Goal: Task Accomplishment & Management: Manage account settings

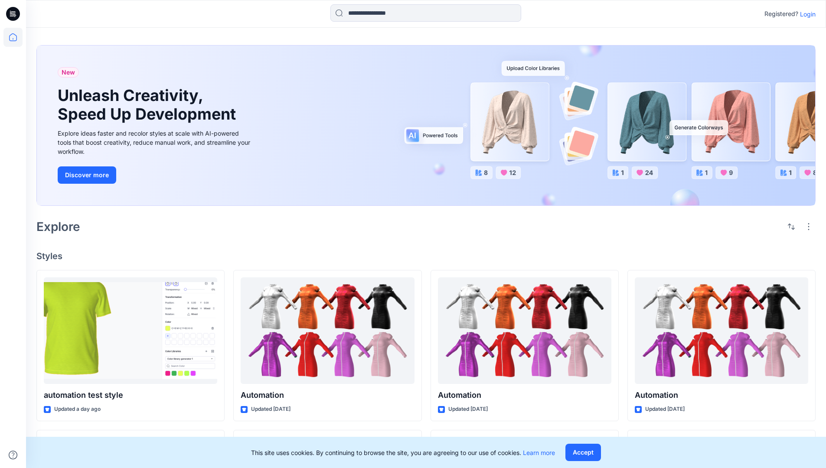
click at [805, 14] on p "Login" at bounding box center [808, 14] width 16 height 9
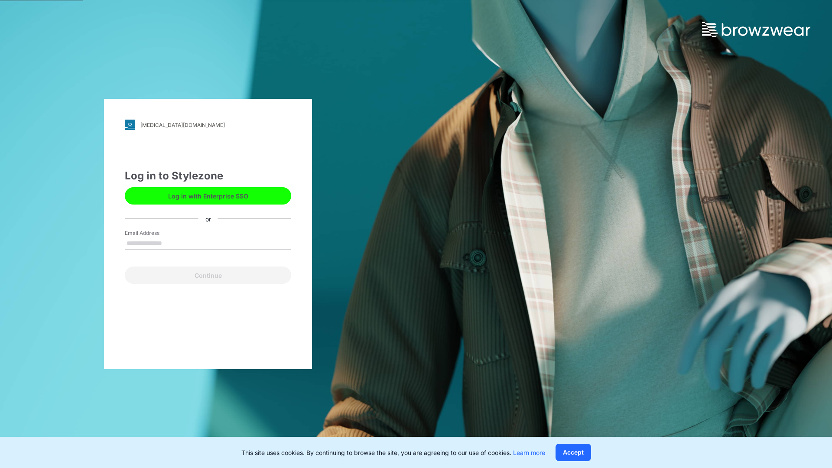
click at [171, 243] on input "Email Address" at bounding box center [208, 243] width 166 height 13
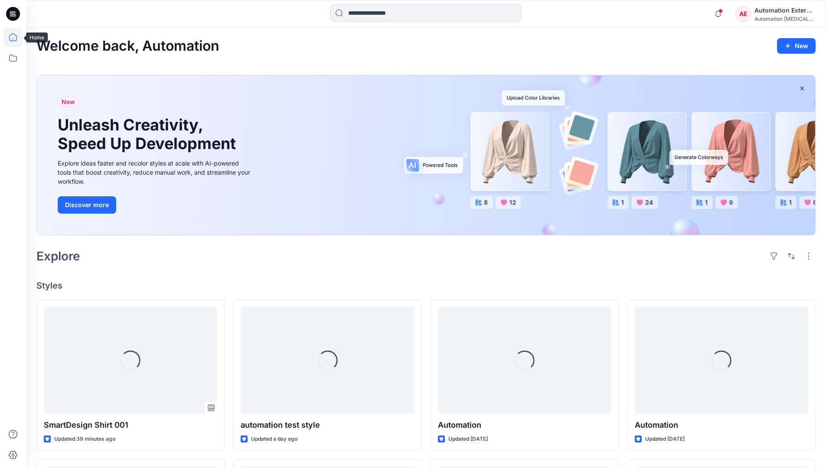
click at [16, 37] on icon at bounding box center [13, 37] width 8 height 8
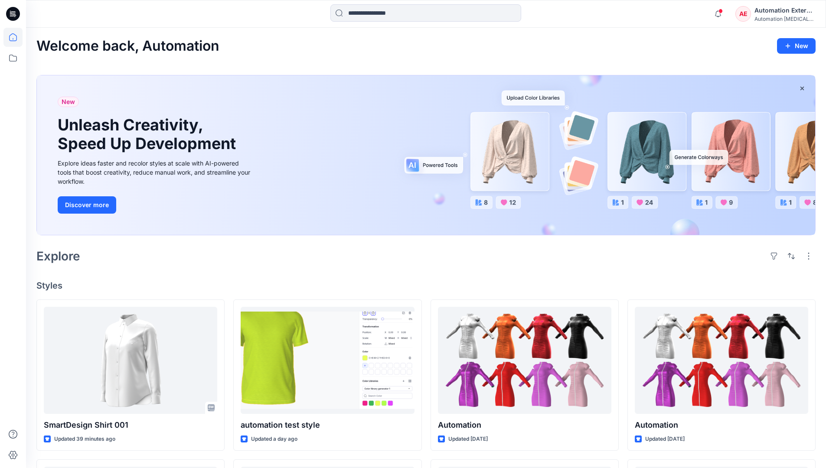
scroll to position [74, 0]
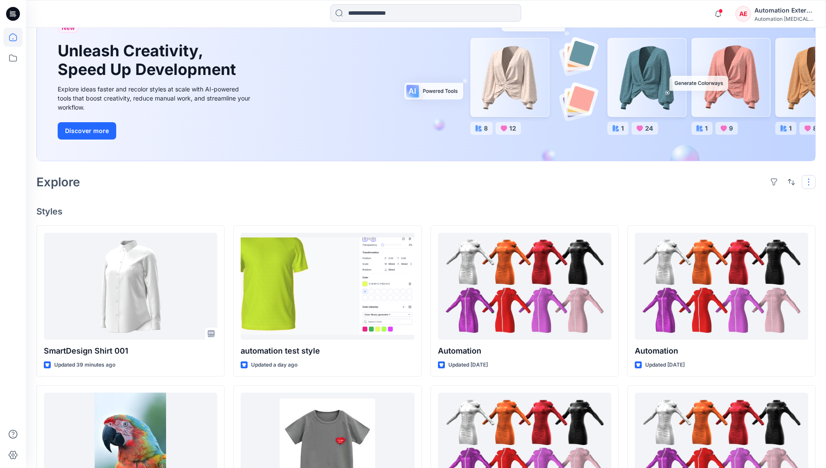
click at [810, 182] on button "button" at bounding box center [809, 182] width 14 height 14
click at [789, 181] on button "button" at bounding box center [791, 182] width 14 height 14
click at [753, 199] on p "Last update" at bounding box center [762, 203] width 55 height 9
click at [745, 222] on p "A to Z" at bounding box center [762, 223] width 55 height 9
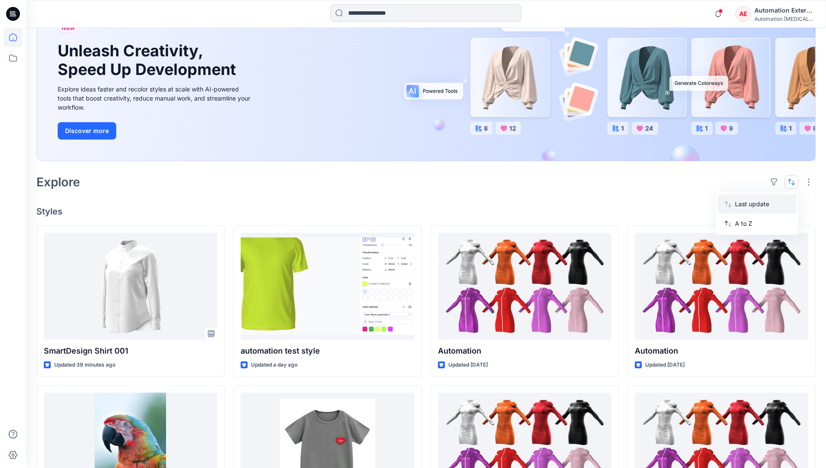
click at [745, 202] on p "Last update" at bounding box center [762, 203] width 55 height 9
click at [744, 226] on p "A to Z" at bounding box center [762, 223] width 55 height 9
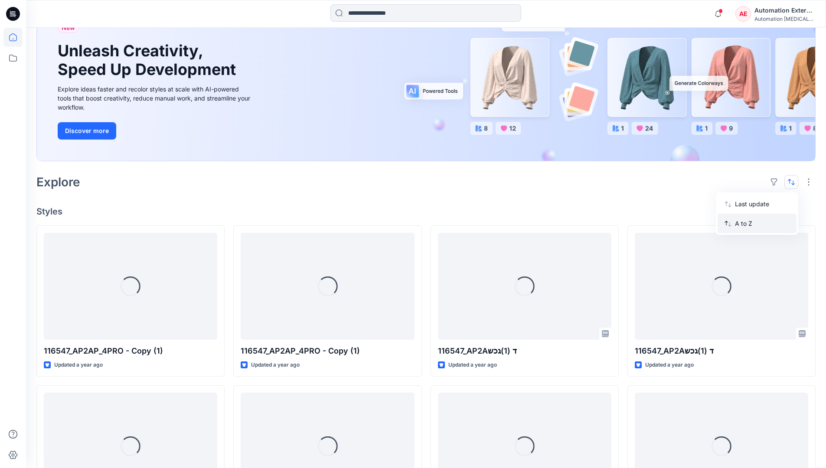
click at [744, 224] on p "A to Z" at bounding box center [762, 223] width 55 height 9
click at [744, 206] on p "Last update" at bounding box center [762, 203] width 55 height 9
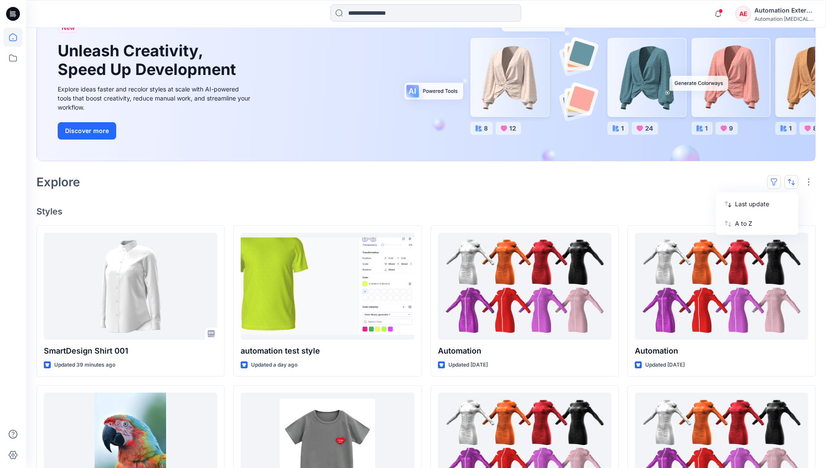
click at [777, 181] on button "button" at bounding box center [774, 182] width 14 height 14
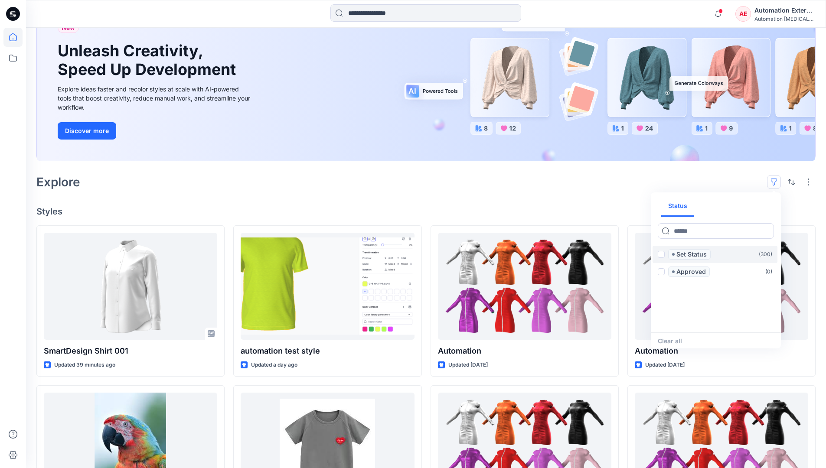
click at [661, 256] on span at bounding box center [661, 254] width 7 height 7
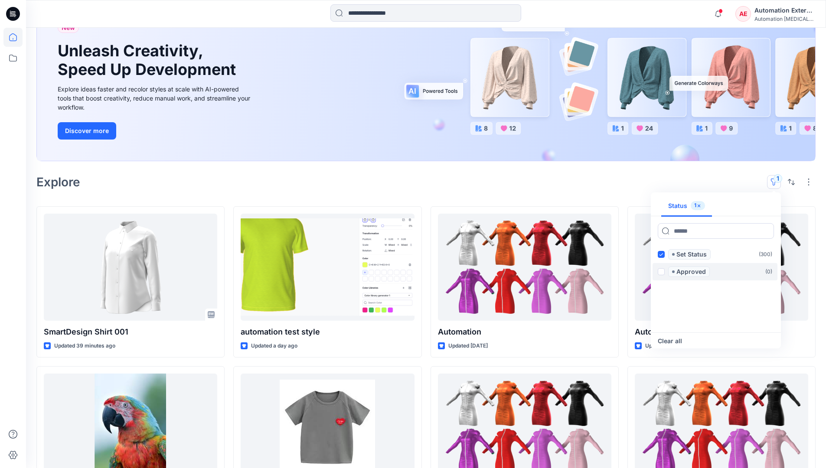
click at [662, 271] on span at bounding box center [661, 271] width 7 height 7
click at [661, 255] on icon at bounding box center [661, 254] width 4 height 3
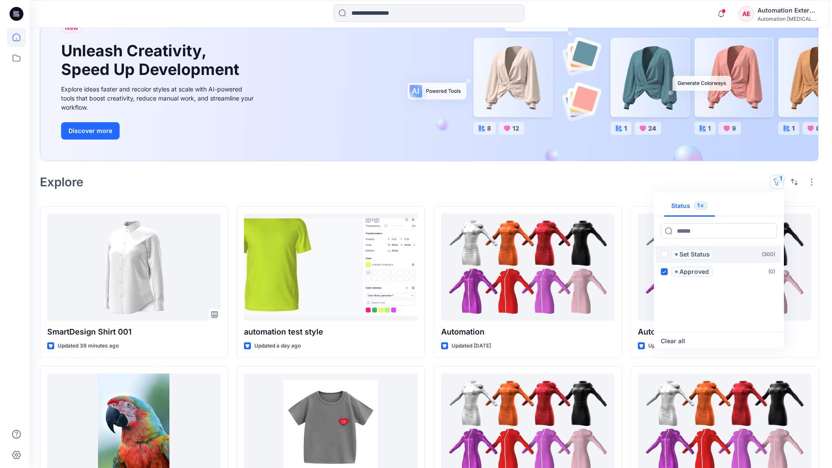
scroll to position [67, 0]
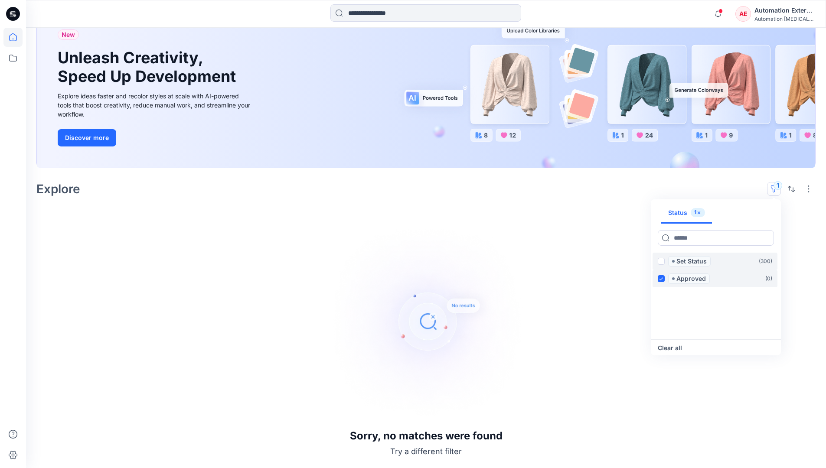
click at [662, 278] on icon at bounding box center [661, 278] width 4 height 3
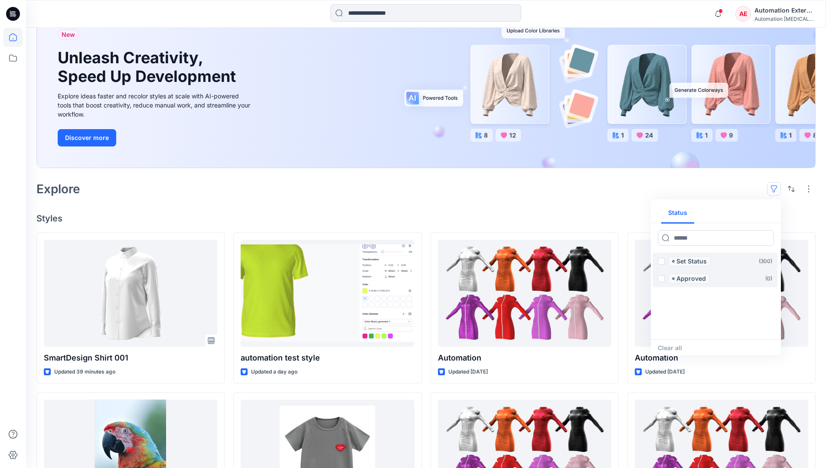
click at [747, 214] on div "Status" at bounding box center [716, 213] width 130 height 20
click at [683, 212] on button "Status" at bounding box center [677, 213] width 33 height 21
click at [690, 240] on input at bounding box center [716, 238] width 116 height 16
type input "******"
click at [693, 262] on p "Set Status" at bounding box center [691, 261] width 30 height 10
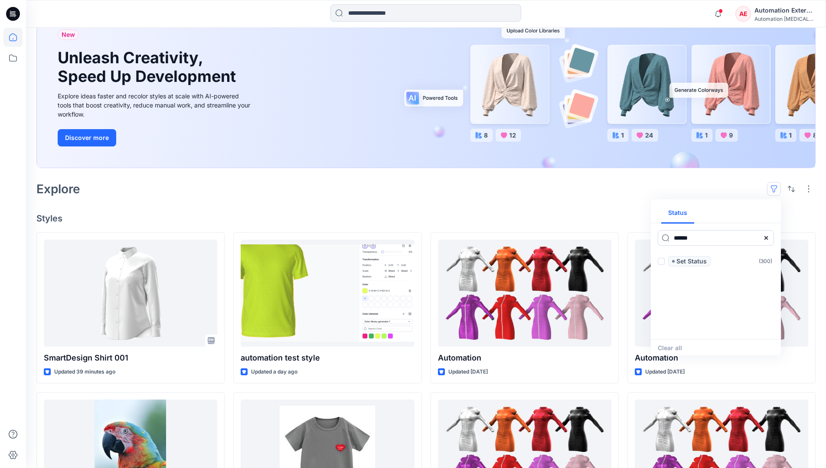
click at [769, 241] on icon at bounding box center [766, 238] width 7 height 7
click at [683, 216] on button "Status" at bounding box center [677, 213] width 33 height 21
click at [691, 262] on p "Set Status" at bounding box center [691, 261] width 30 height 10
click at [663, 262] on span at bounding box center [661, 261] width 7 height 7
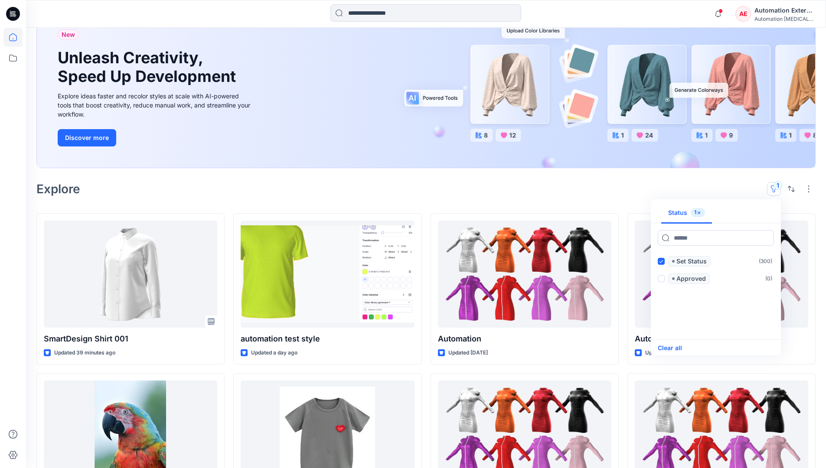
click at [676, 348] on button "Clear all" at bounding box center [670, 348] width 24 height 10
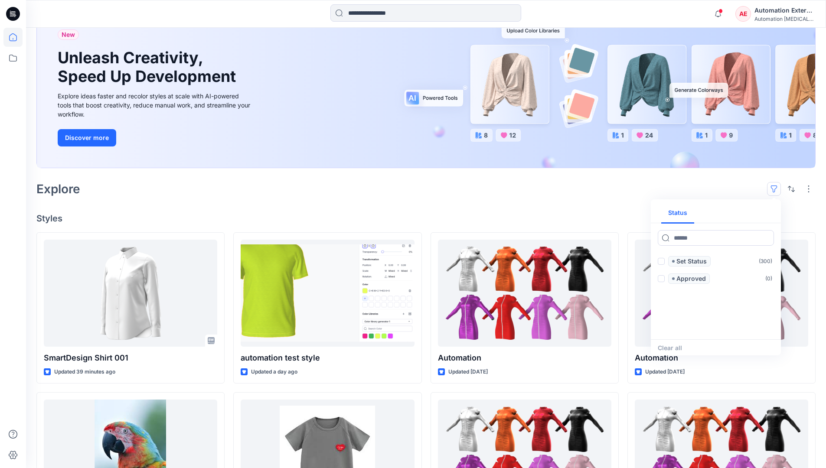
click at [776, 186] on button "button" at bounding box center [774, 189] width 14 height 14
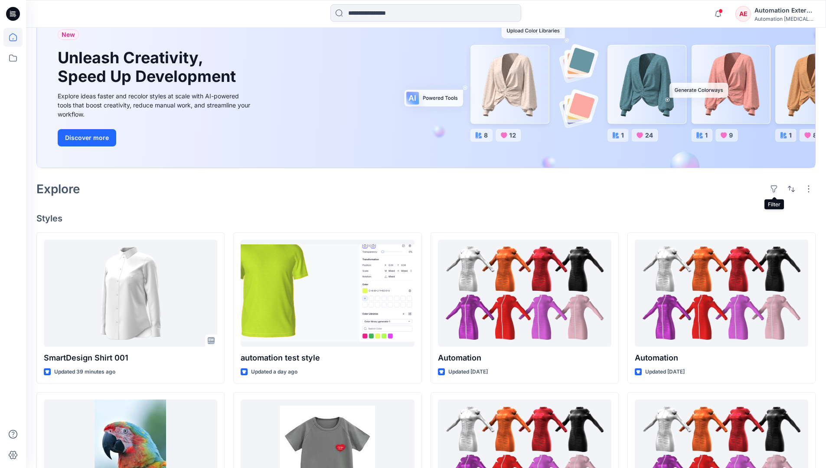
click at [785, 13] on div "Automation External" at bounding box center [784, 10] width 61 height 10
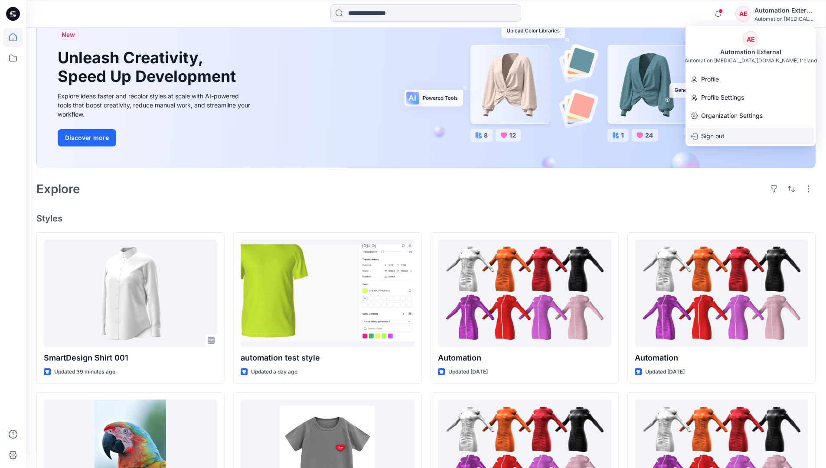
click at [729, 135] on div "Sign out" at bounding box center [750, 136] width 127 height 16
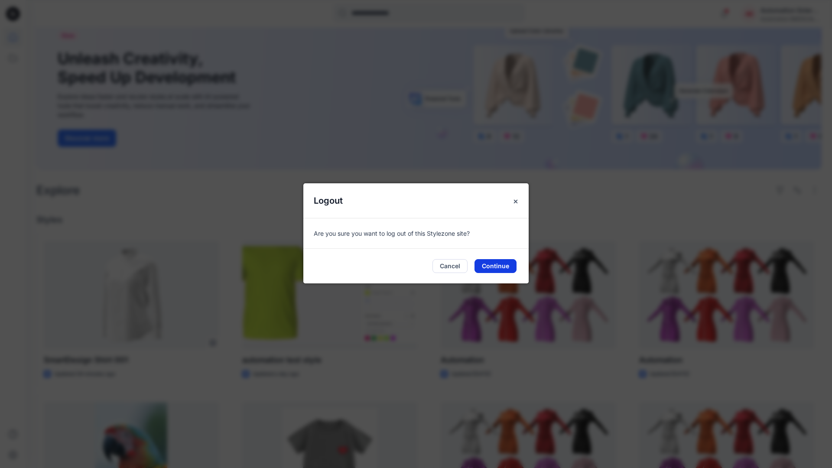
click at [501, 263] on button "Continue" at bounding box center [496, 266] width 42 height 14
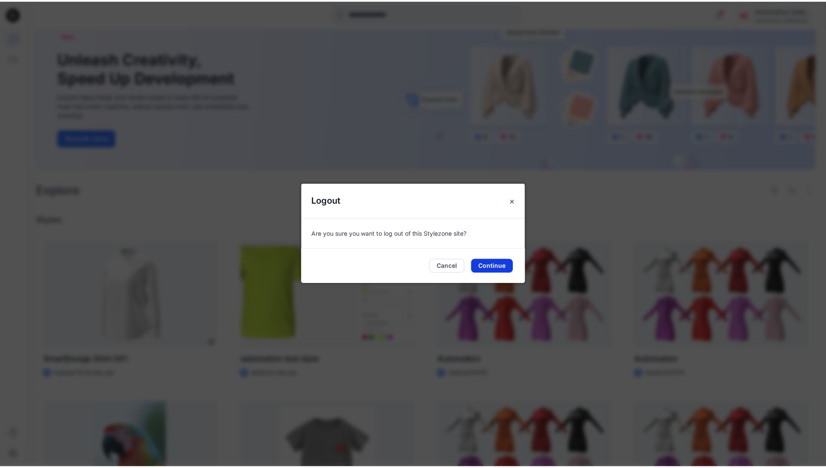
scroll to position [37, 0]
